Goal: Book appointment/travel/reservation

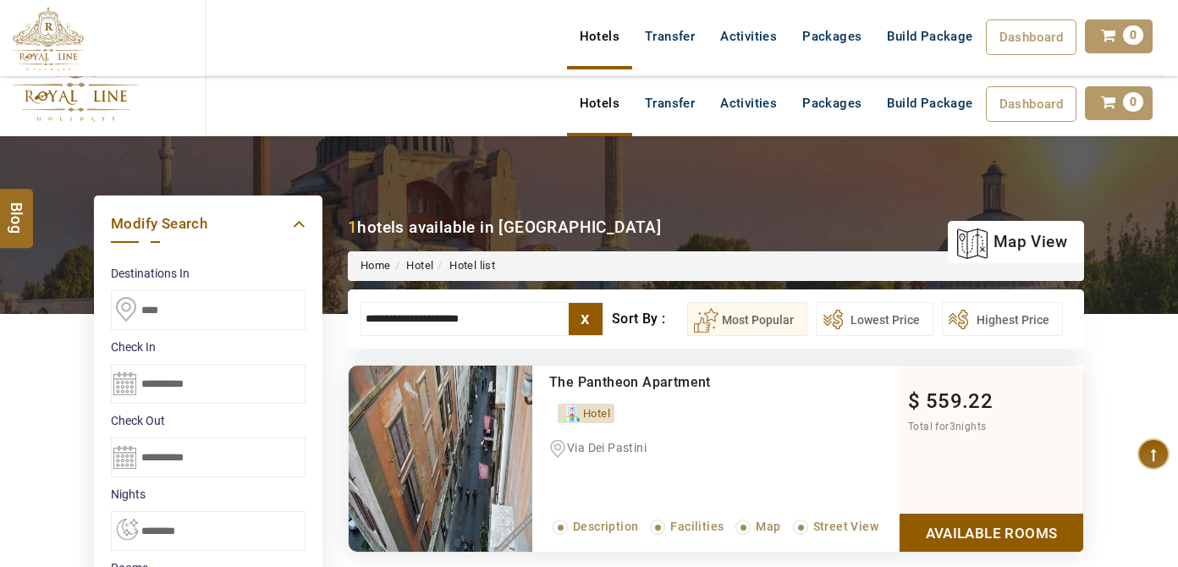
select select "*"
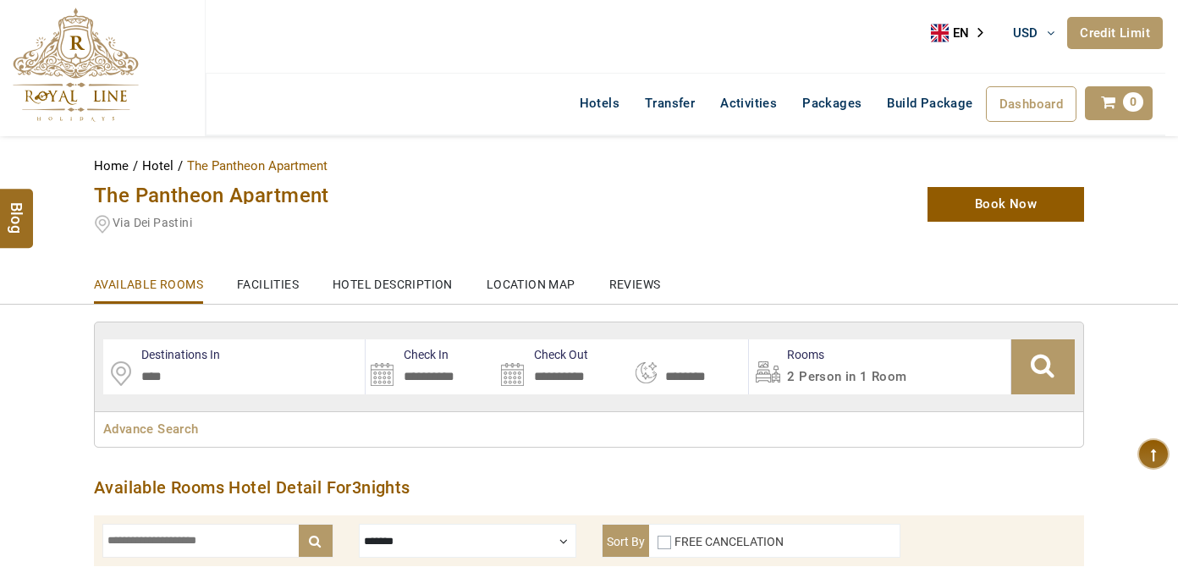
select select "*"
